Goal: Task Accomplishment & Management: Manage account settings

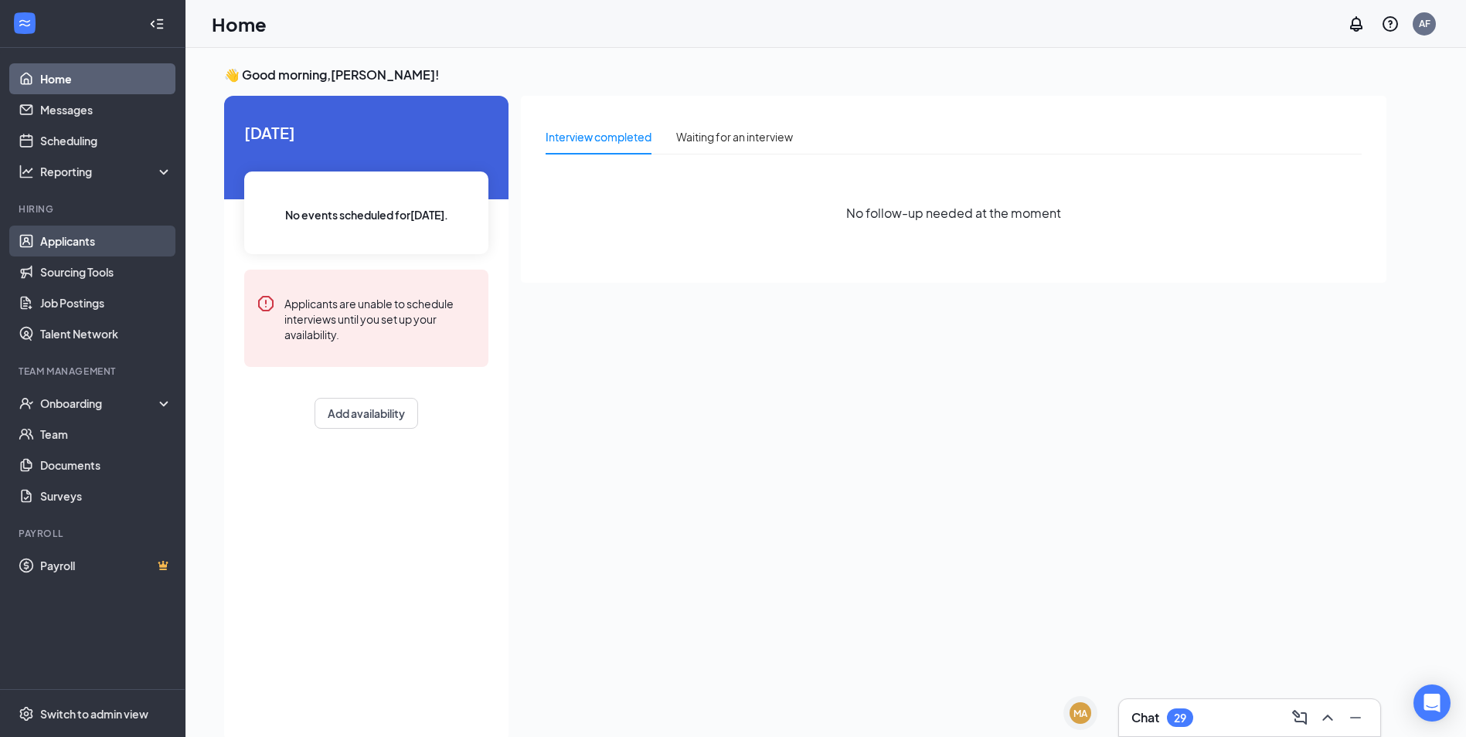
click at [47, 239] on link "Applicants" at bounding box center [106, 241] width 132 height 31
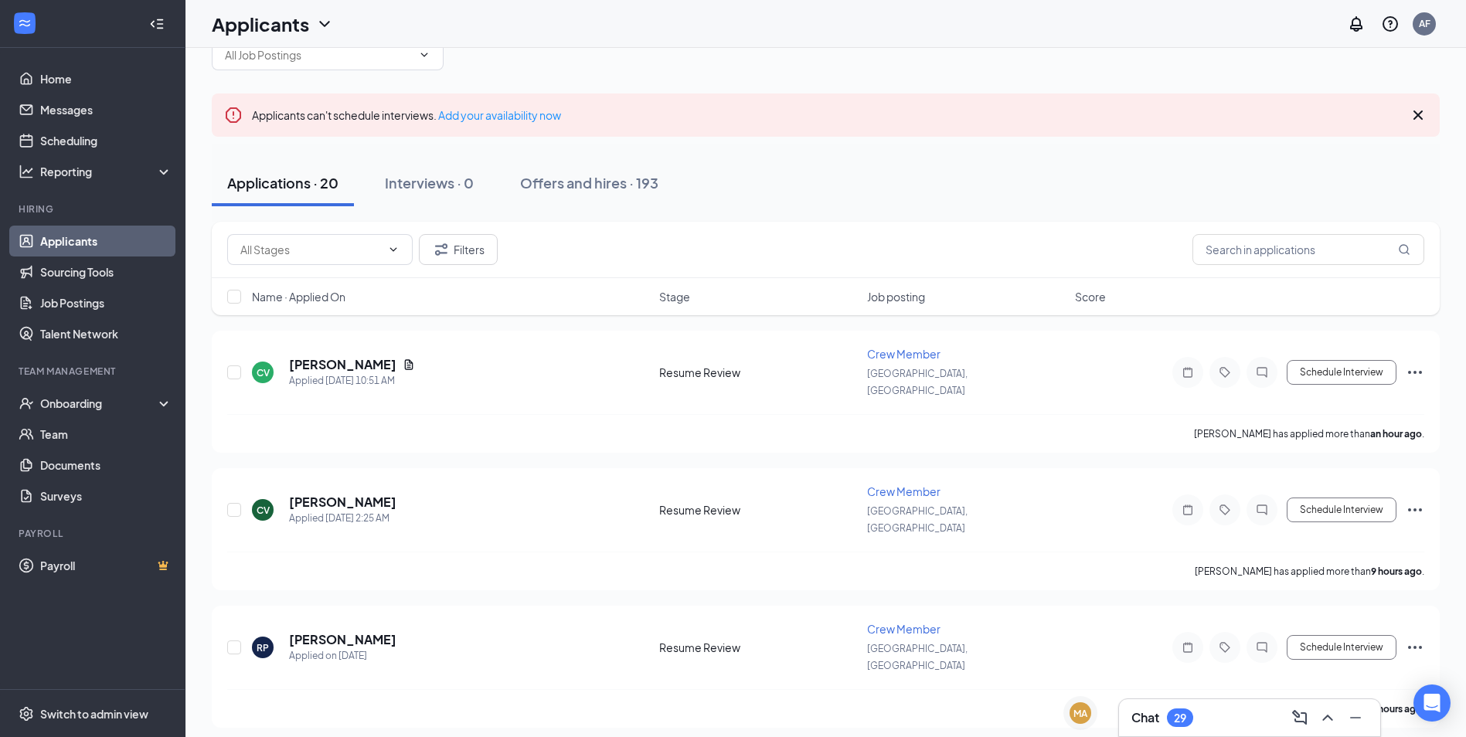
scroll to position [77, 0]
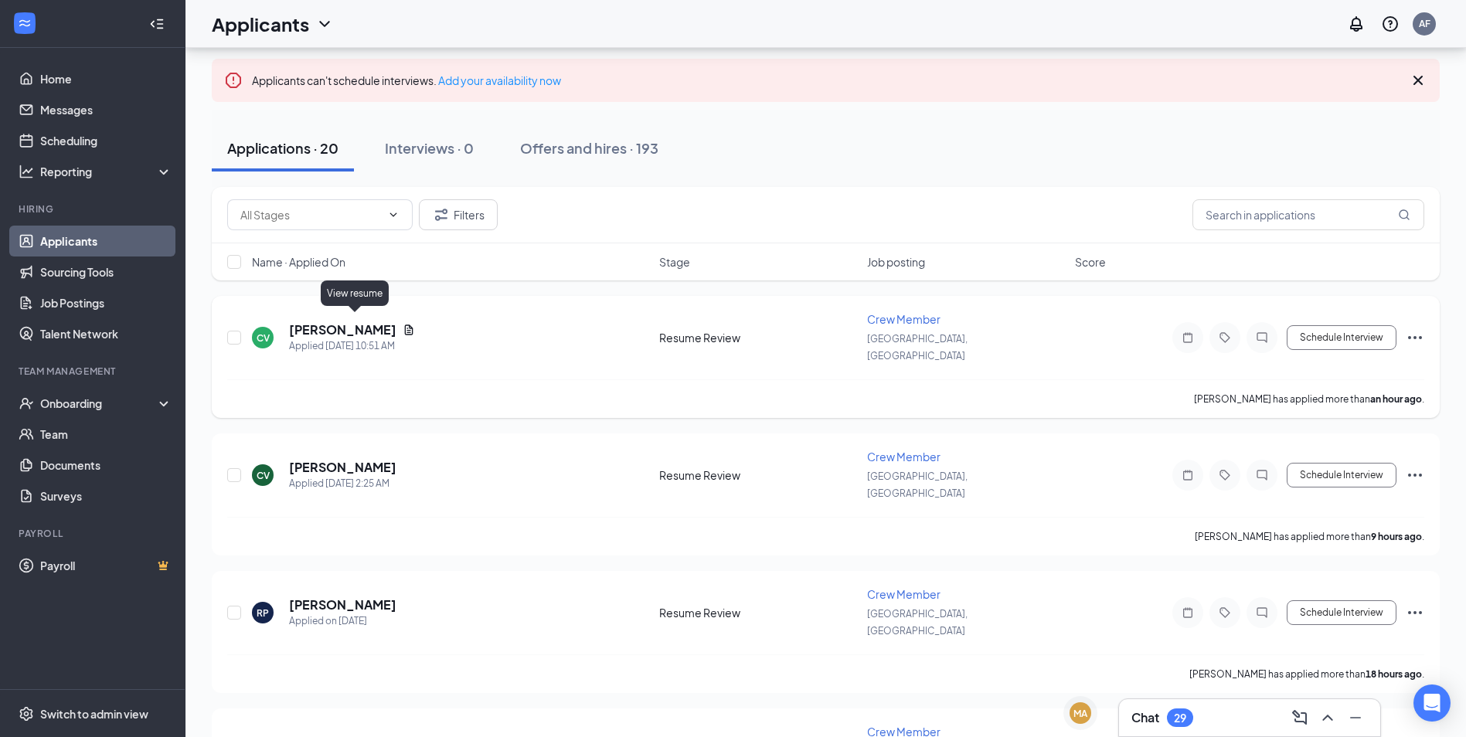
click at [405, 325] on icon "Document" at bounding box center [409, 330] width 9 height 10
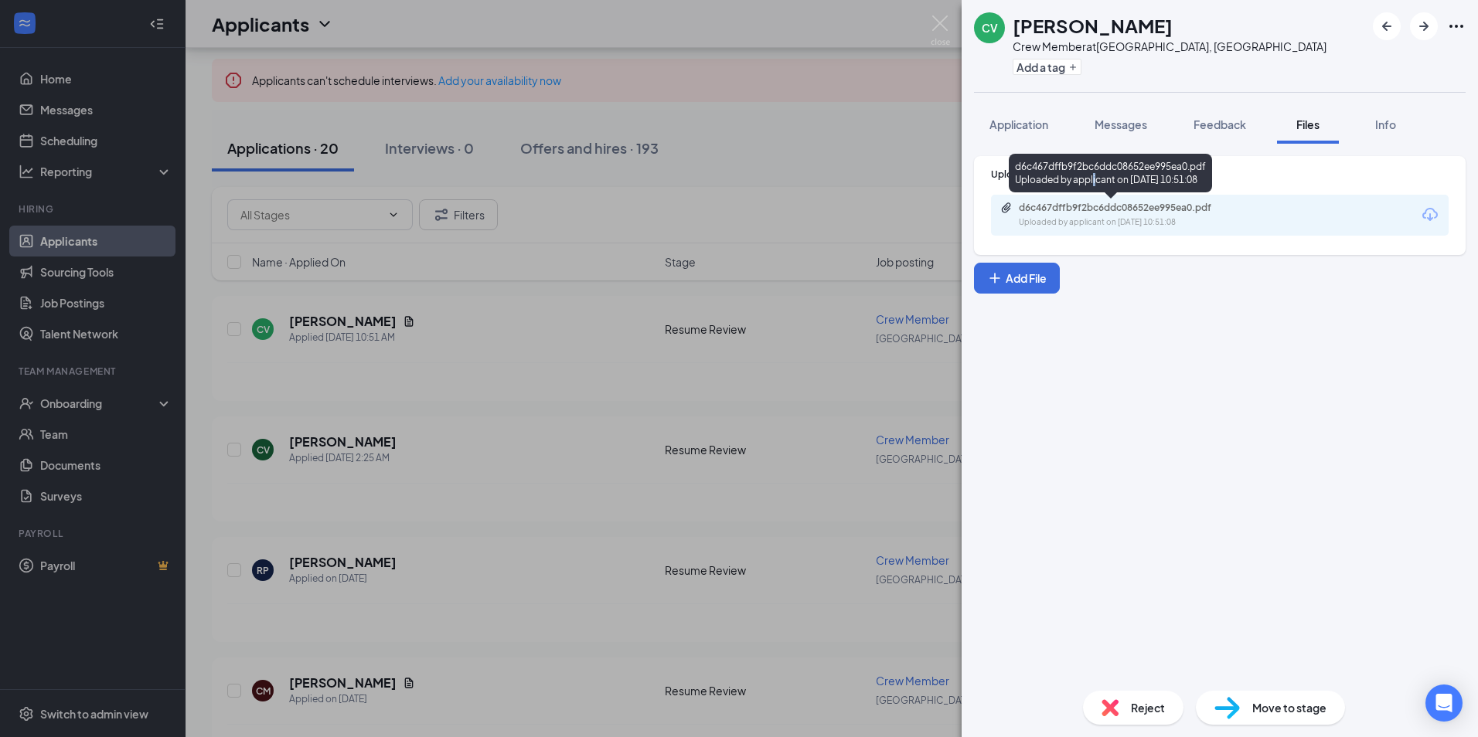
click at [1095, 192] on div "d6c467dffb9f2bc6ddc08652ee995ea0.pdf Uploaded by applicant on [DATE] 10:51:08" at bounding box center [1109, 176] width 203 height 45
drag, startPoint x: 1095, startPoint y: 192, endPoint x: 1101, endPoint y: 202, distance: 11.8
click at [1101, 202] on div "d6c467dffb9f2bc6ddc08652ee995ea0.pdf" at bounding box center [1127, 208] width 216 height 12
click at [455, 202] on div "CV [PERSON_NAME] Crew Member at [GEOGRAPHIC_DATA], [GEOGRAPHIC_DATA] Add a tag …" at bounding box center [739, 368] width 1478 height 737
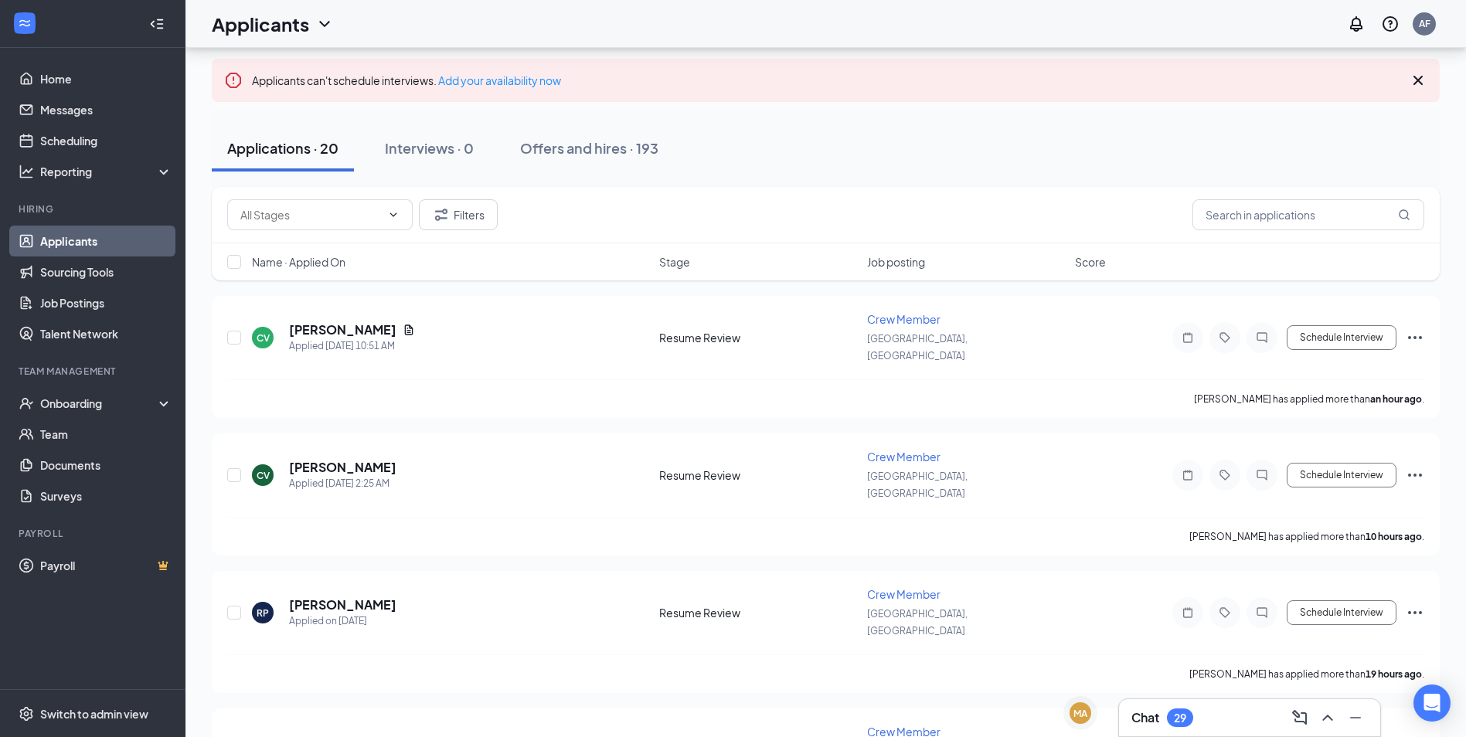
click at [84, 245] on link "Applicants" at bounding box center [106, 241] width 132 height 31
click at [600, 137] on button "Offers and hires · 193" at bounding box center [589, 148] width 169 height 46
